Goal: Complete application form

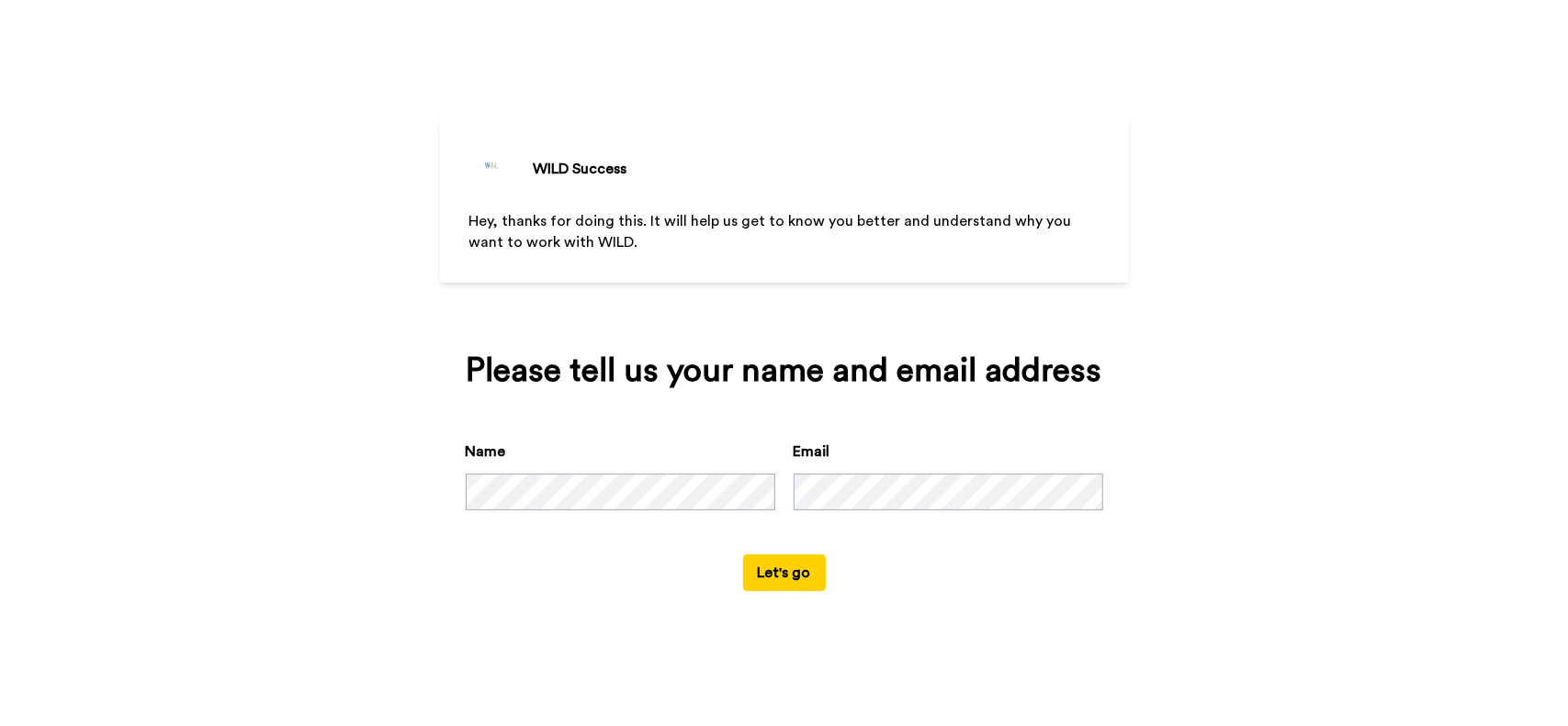
click at [220, 312] on div "WILD Success Hey, thanks for doing this. It will help us get to know you better…" at bounding box center [784, 363] width 1568 height 726
click at [800, 570] on button "Let's go" at bounding box center [784, 572] width 83 height 37
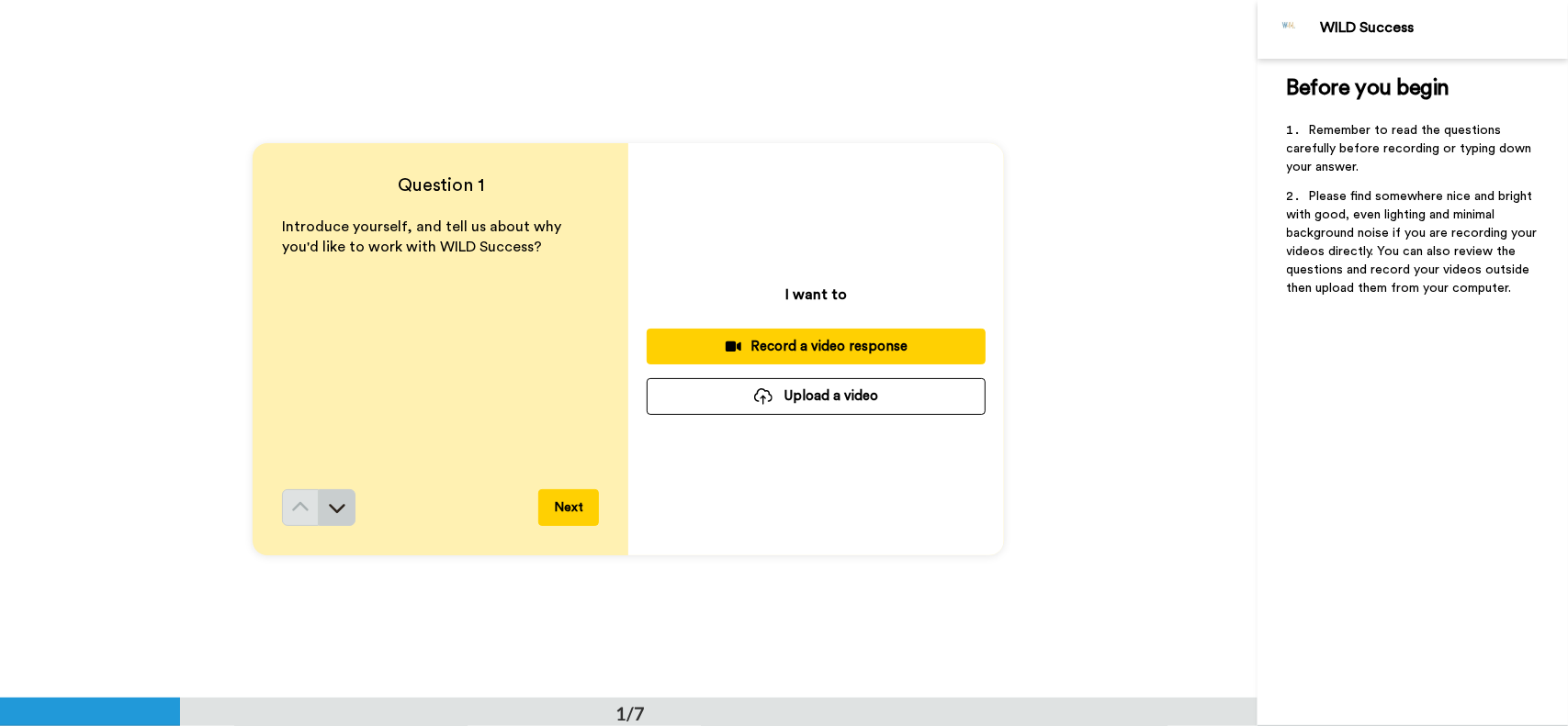
click at [336, 506] on icon at bounding box center [336, 507] width 18 height 18
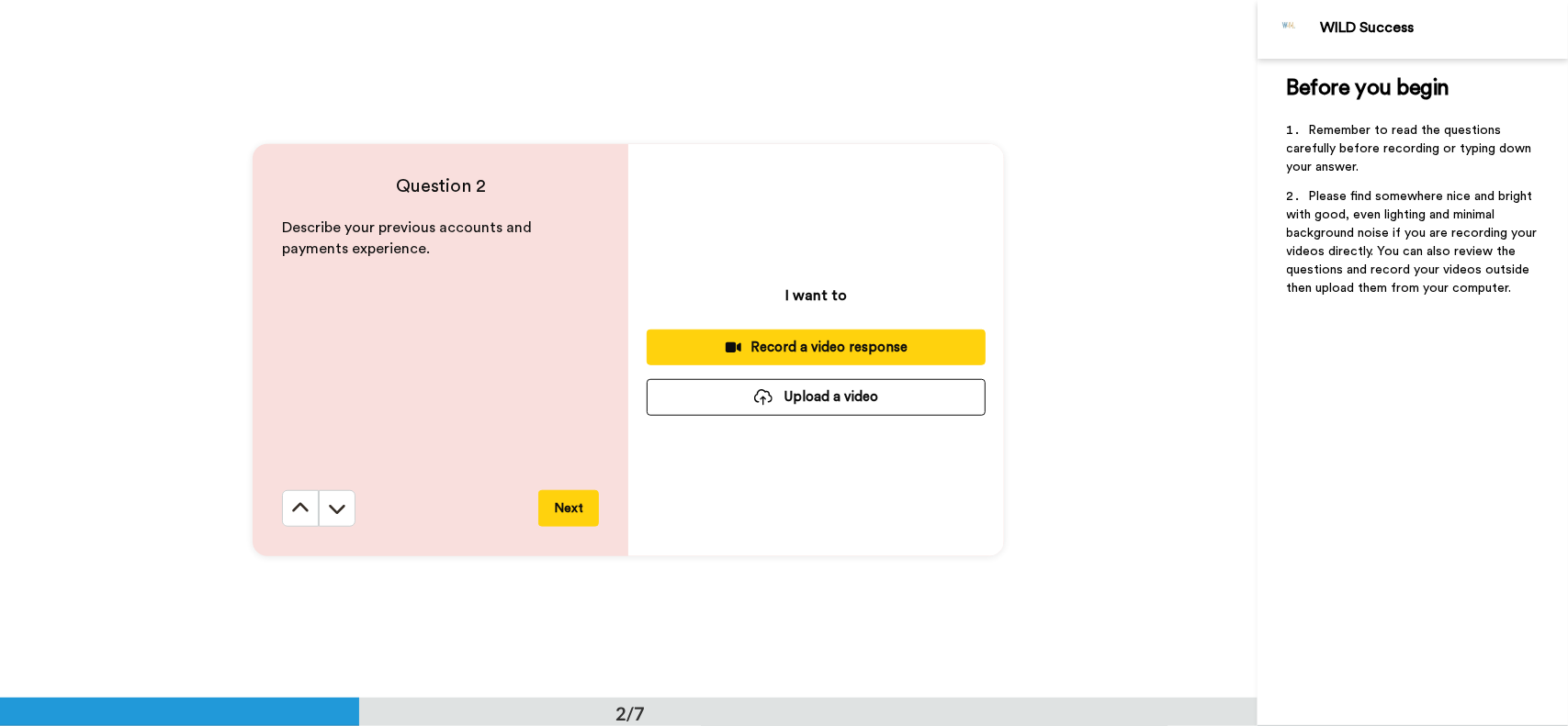
scroll to position [698, 0]
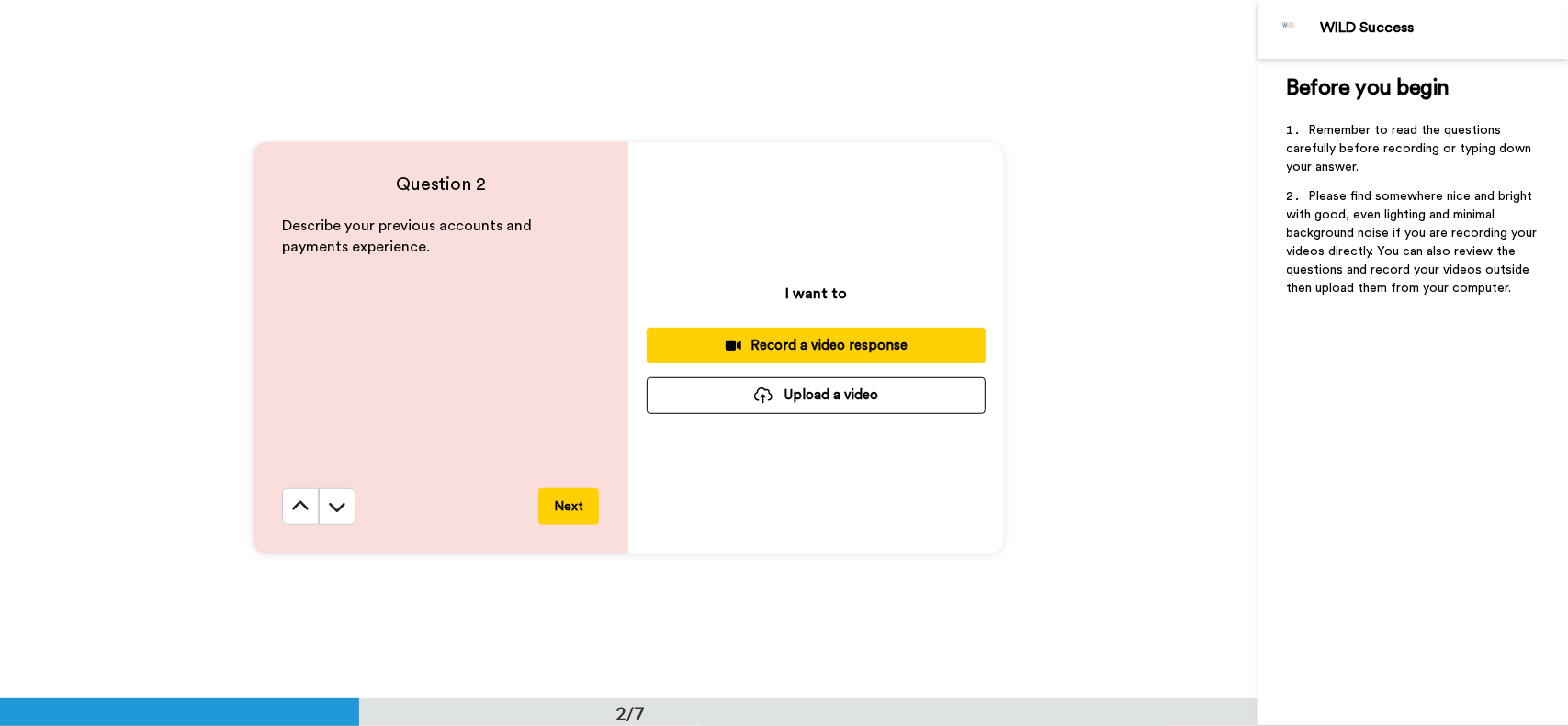
click at [336, 506] on icon at bounding box center [336, 506] width 18 height 18
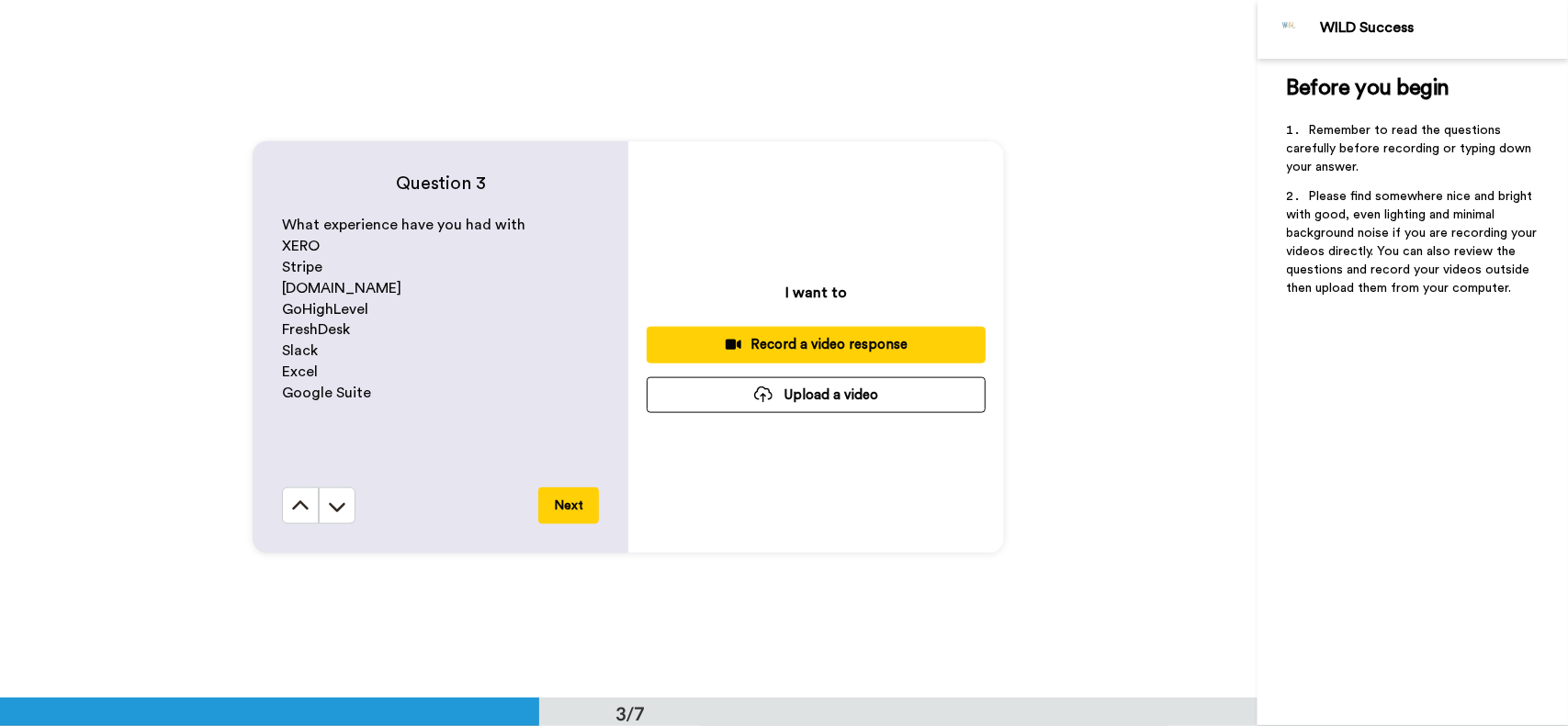
scroll to position [1398, 0]
click at [336, 506] on icon at bounding box center [336, 506] width 18 height 18
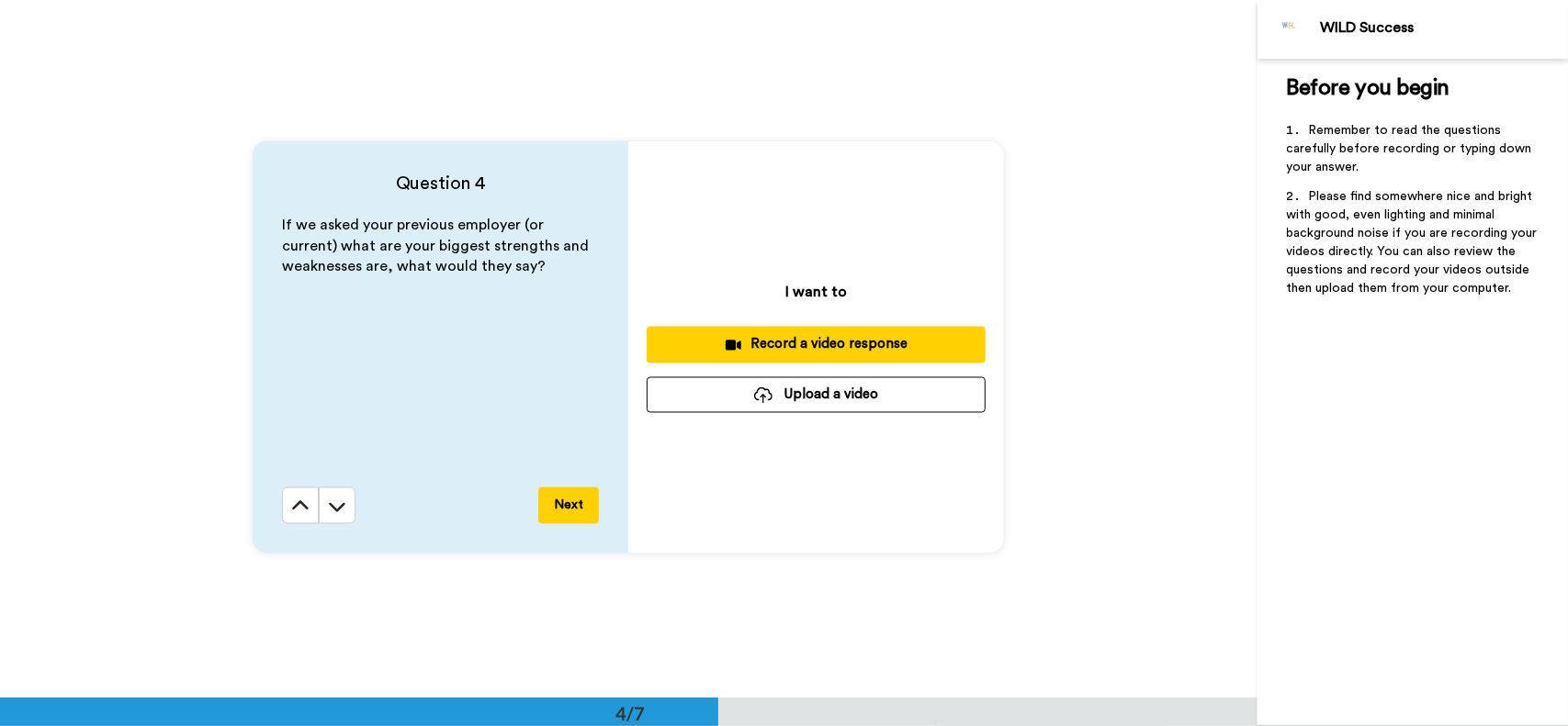
click at [336, 506] on icon at bounding box center [336, 506] width 18 height 18
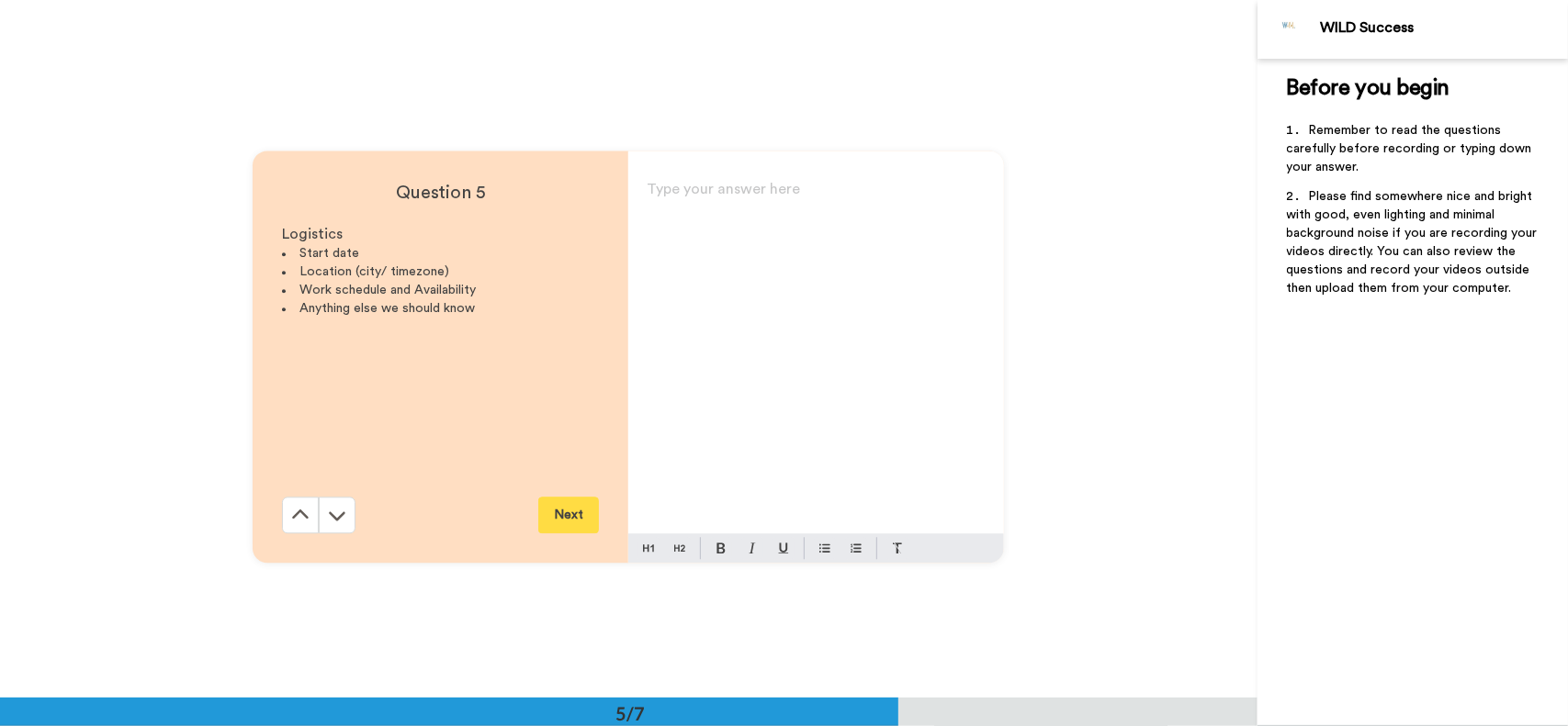
scroll to position [2795, 0]
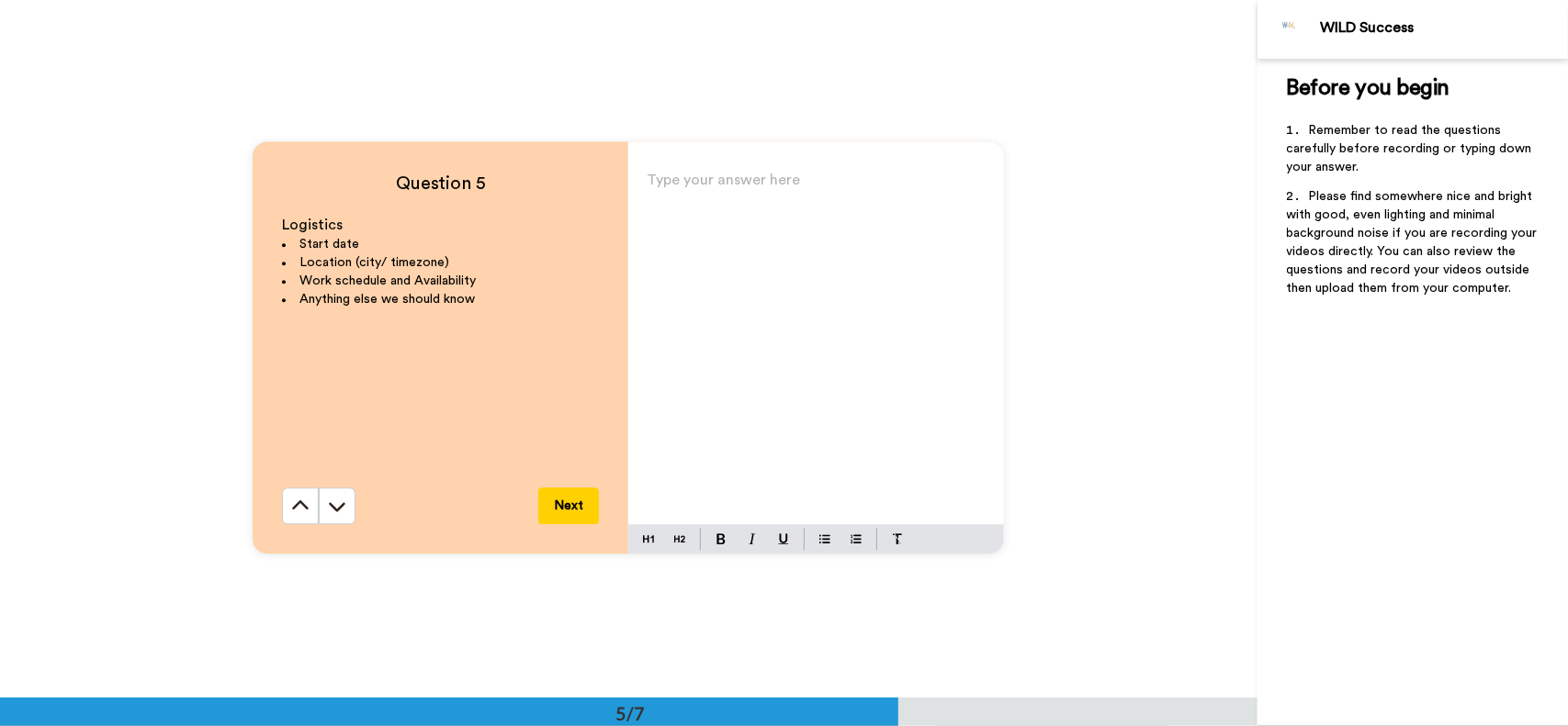
click at [336, 506] on icon at bounding box center [336, 506] width 18 height 18
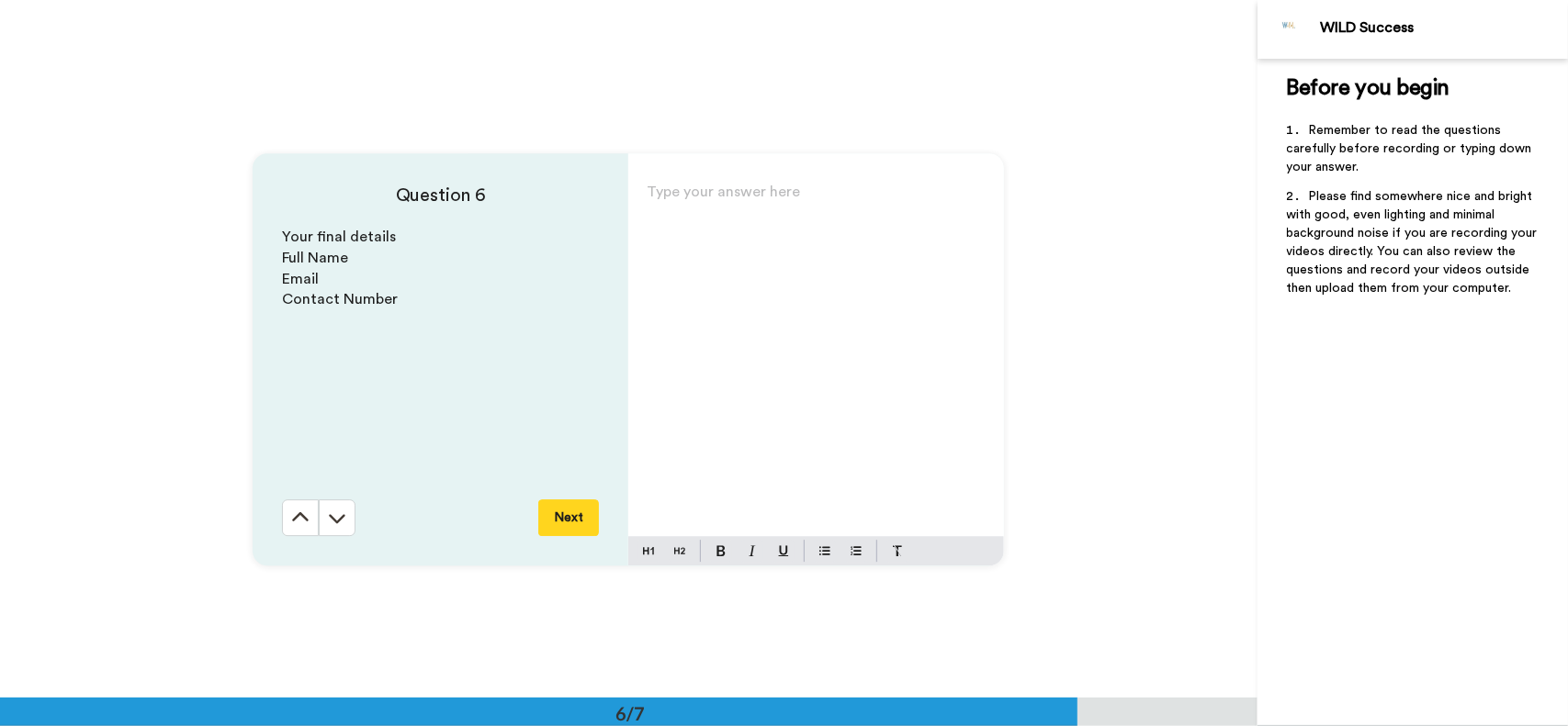
scroll to position [3492, 0]
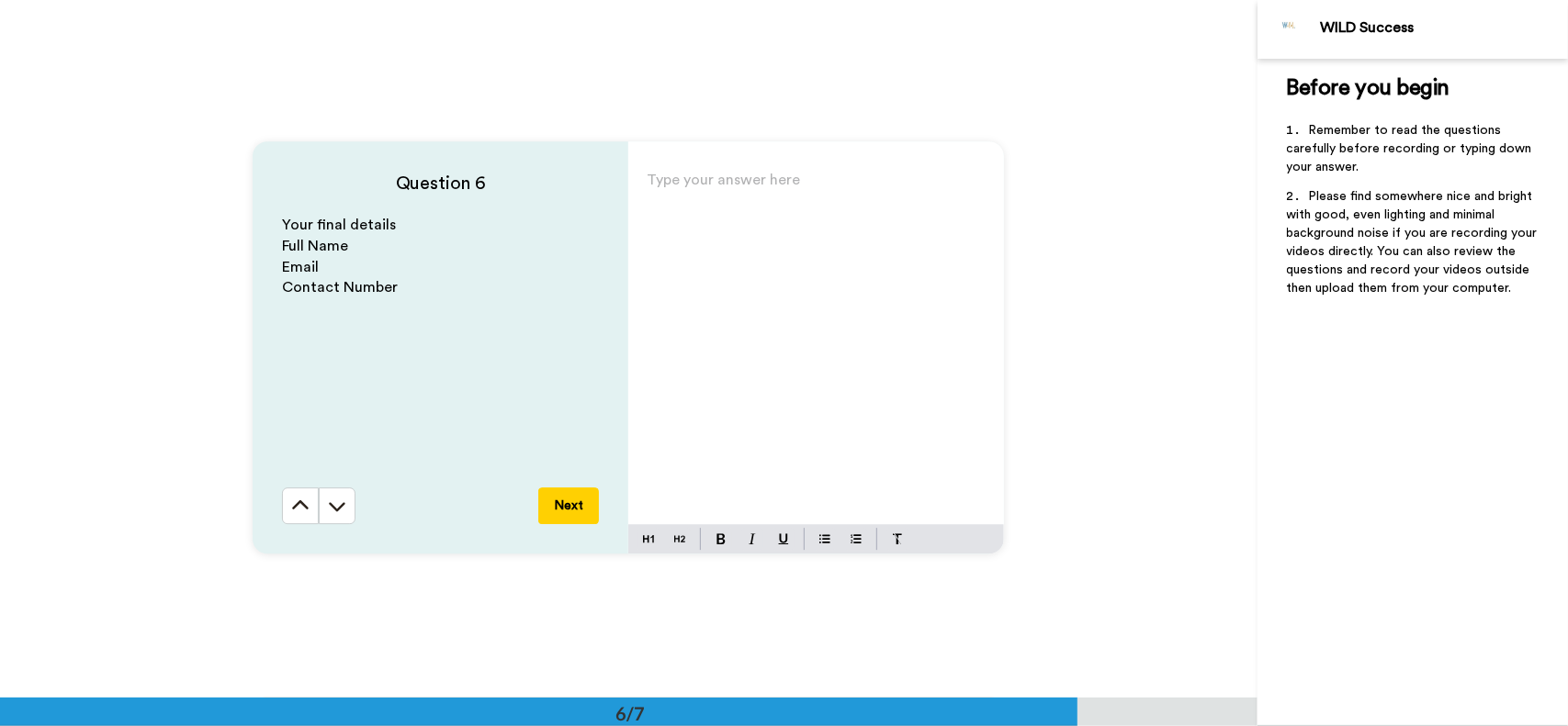
click at [336, 506] on icon at bounding box center [336, 506] width 18 height 18
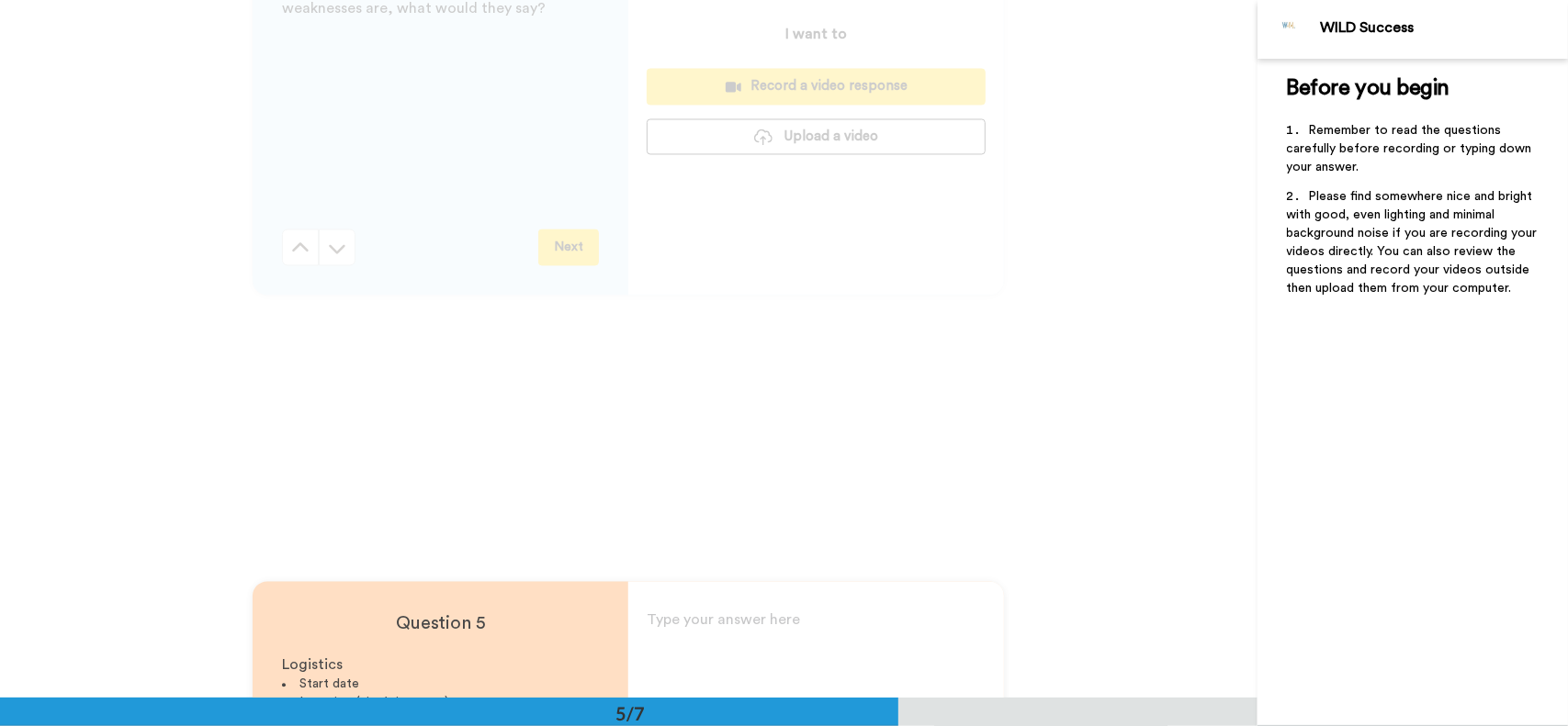
scroll to position [2354, 0]
